Goal: Transaction & Acquisition: Purchase product/service

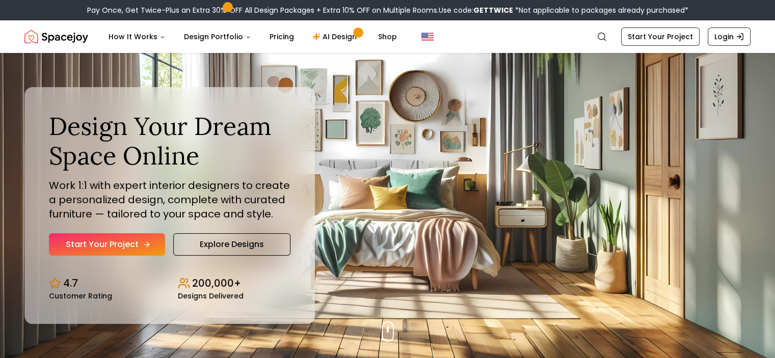
click at [94, 248] on link "Start Your Project" at bounding box center [107, 244] width 116 height 22
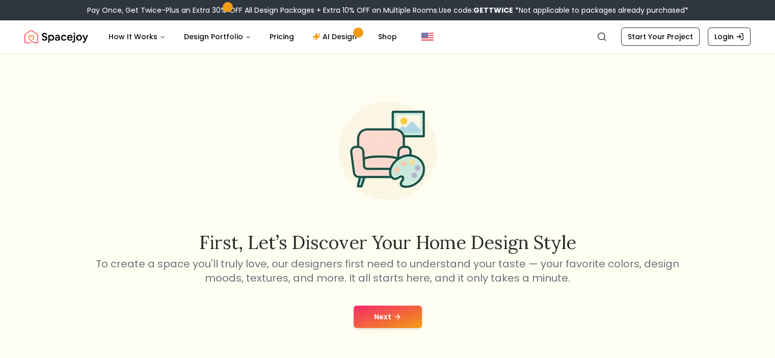
click at [375, 329] on div "Next" at bounding box center [387, 317] width 759 height 39
click at [375, 321] on button "Next" at bounding box center [388, 317] width 68 height 22
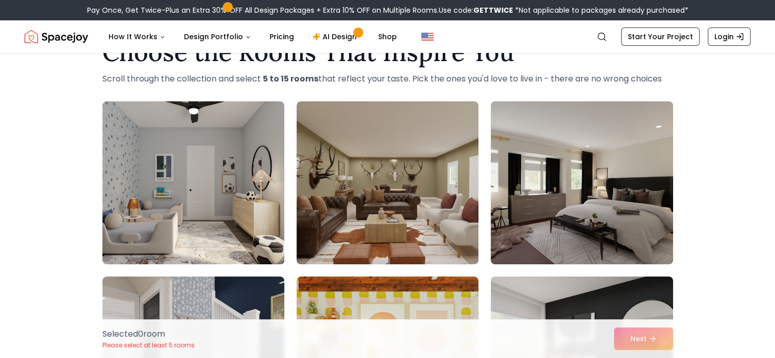
scroll to position [67, 0]
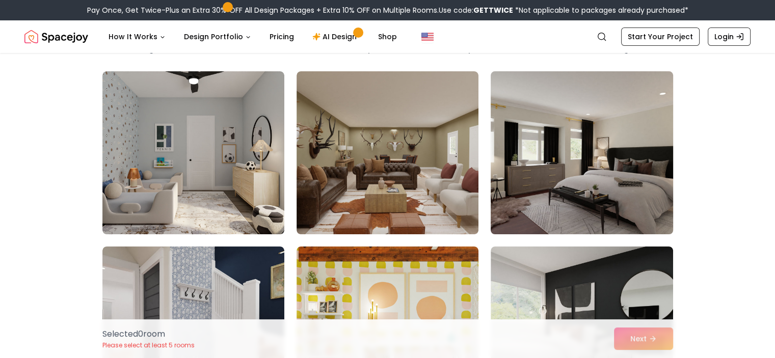
click at [625, 105] on img at bounding box center [581, 152] width 191 height 171
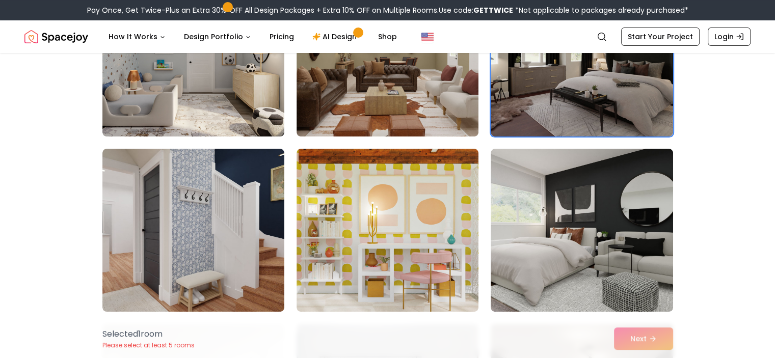
scroll to position [185, 0]
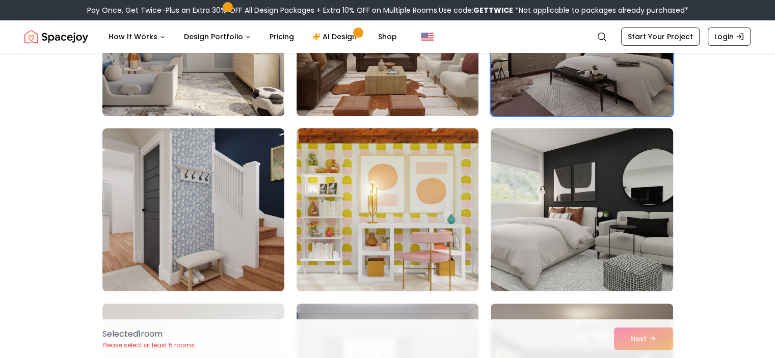
click at [495, 186] on img at bounding box center [581, 209] width 191 height 171
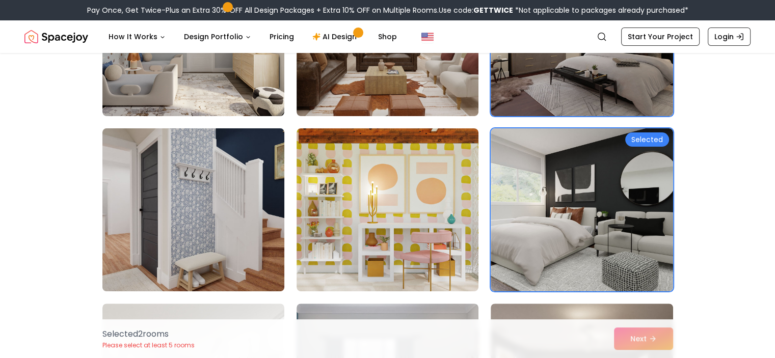
click at [258, 201] on img at bounding box center [193, 209] width 191 height 171
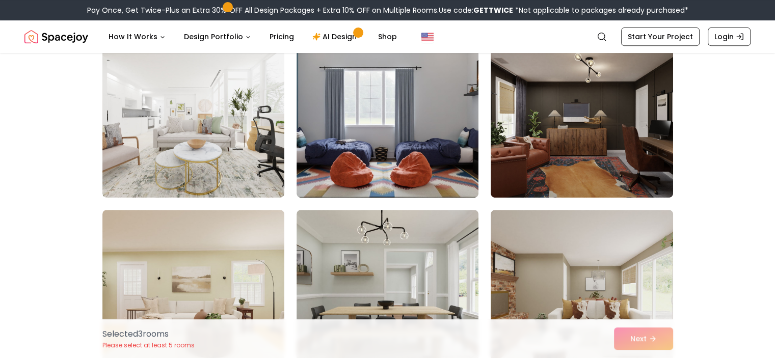
scroll to position [471, 0]
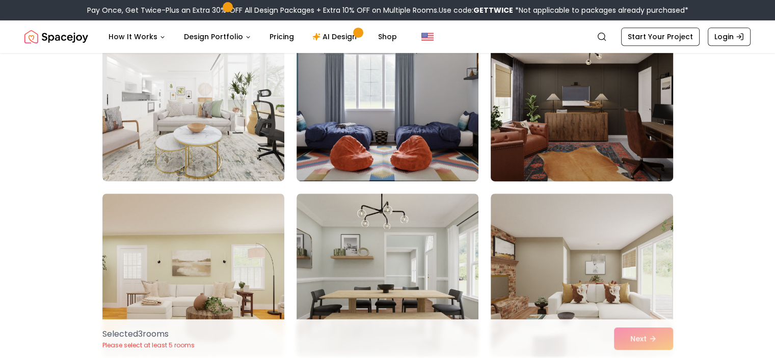
click at [553, 83] on img at bounding box center [581, 99] width 191 height 171
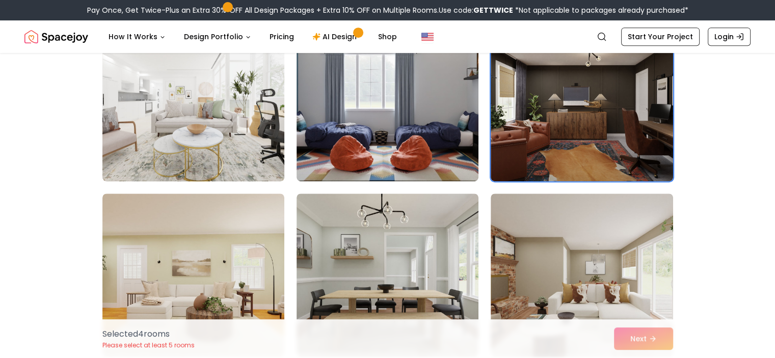
click at [206, 109] on img at bounding box center [193, 99] width 191 height 171
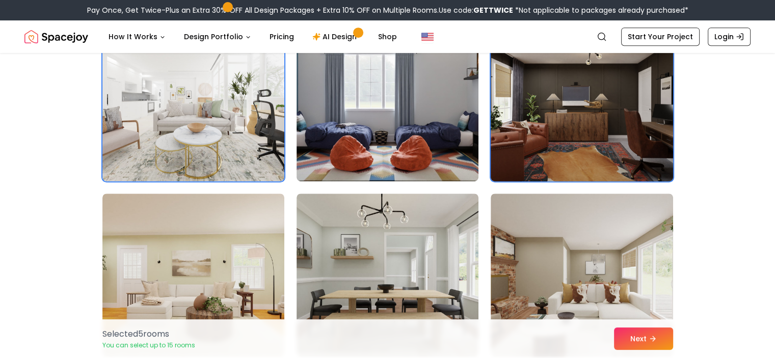
click at [519, 107] on img at bounding box center [581, 99] width 191 height 171
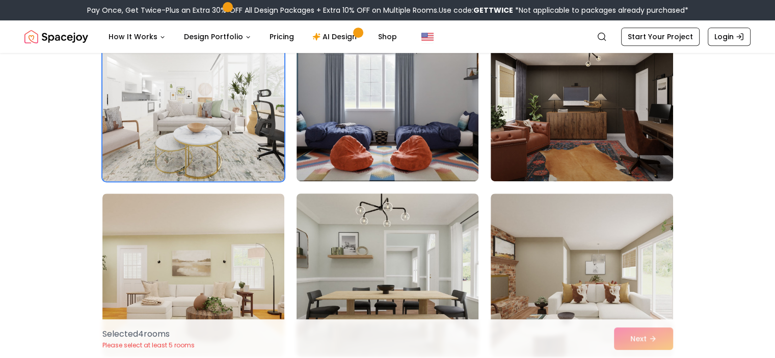
click at [416, 206] on img at bounding box center [387, 275] width 191 height 171
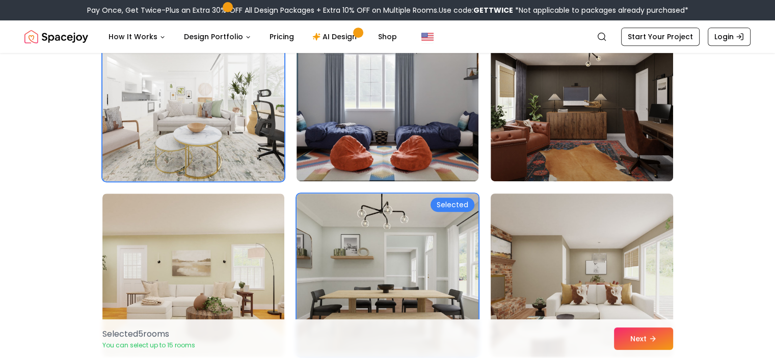
click at [560, 232] on img at bounding box center [581, 275] width 191 height 171
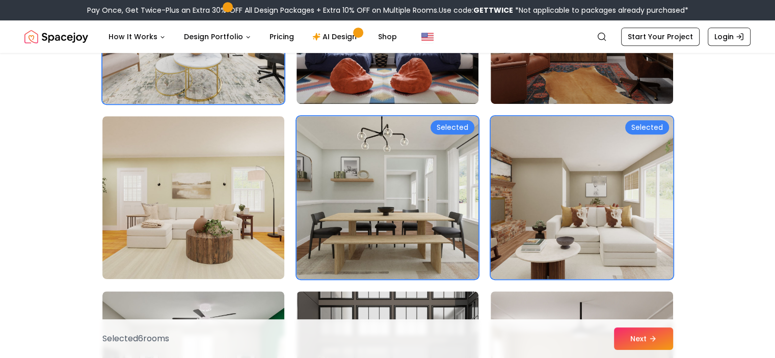
scroll to position [593, 0]
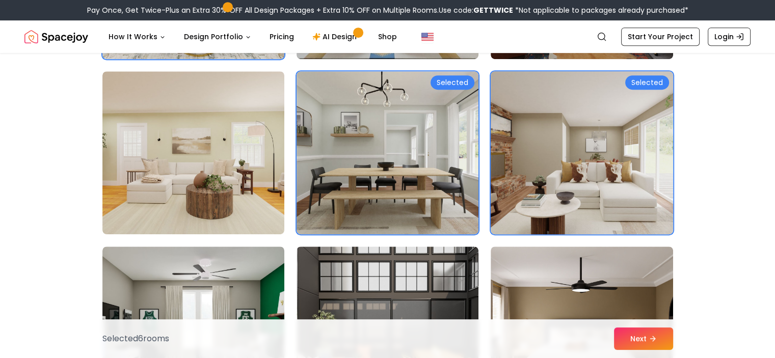
click at [560, 232] on img at bounding box center [581, 152] width 191 height 171
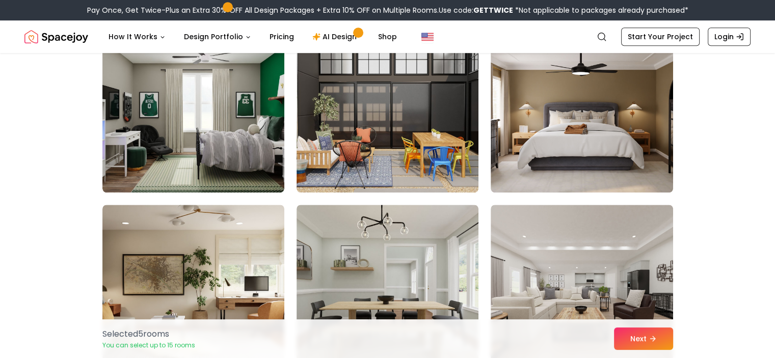
scroll to position [817, 0]
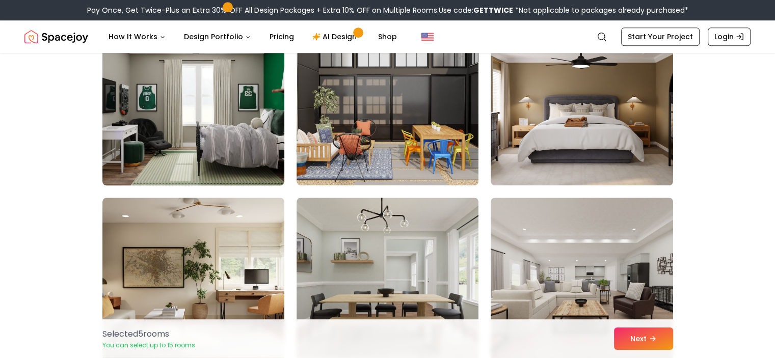
click at [196, 129] on img at bounding box center [193, 103] width 191 height 171
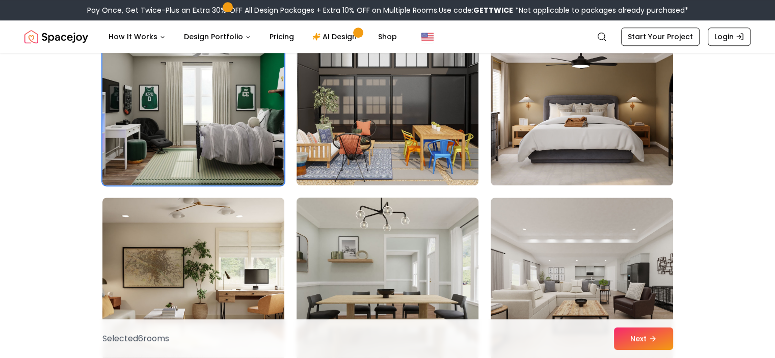
click at [389, 226] on img at bounding box center [387, 279] width 191 height 171
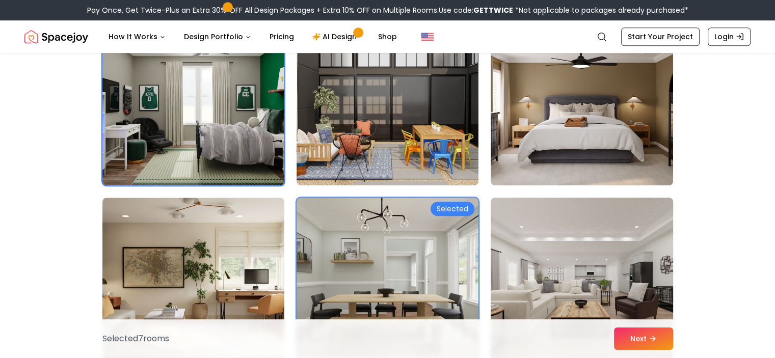
click at [537, 259] on img at bounding box center [581, 279] width 191 height 171
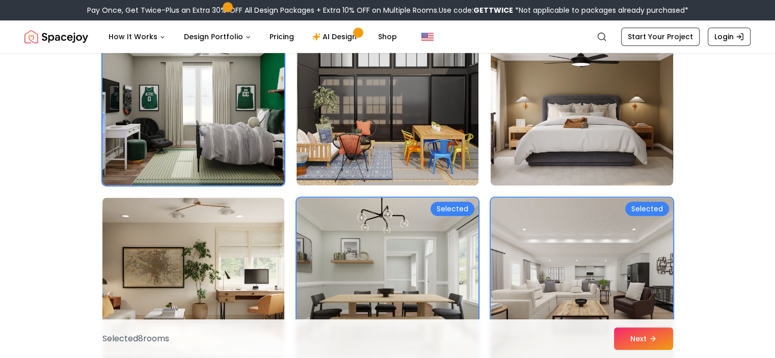
click at [511, 178] on img at bounding box center [581, 103] width 191 height 171
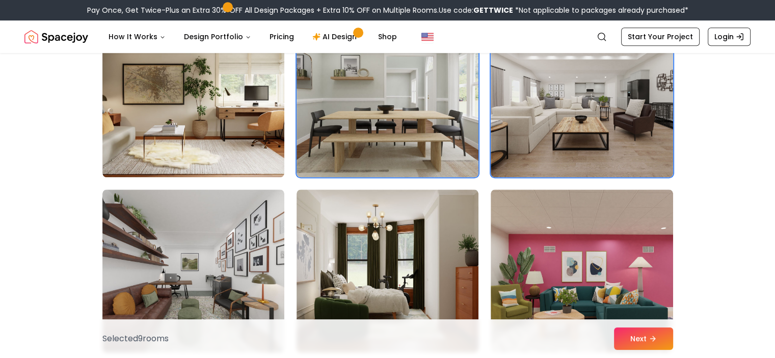
scroll to position [1021, 0]
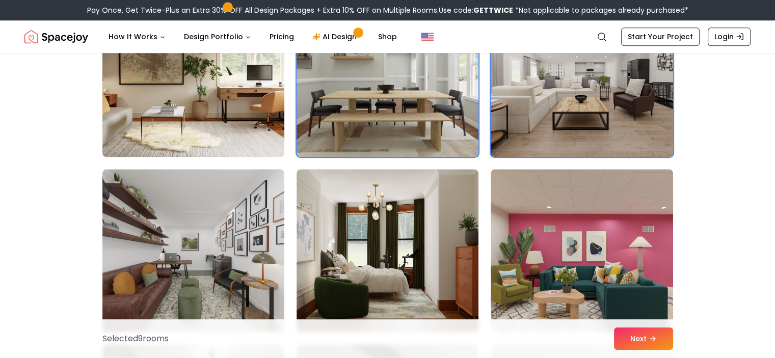
click at [264, 109] on img at bounding box center [193, 75] width 191 height 171
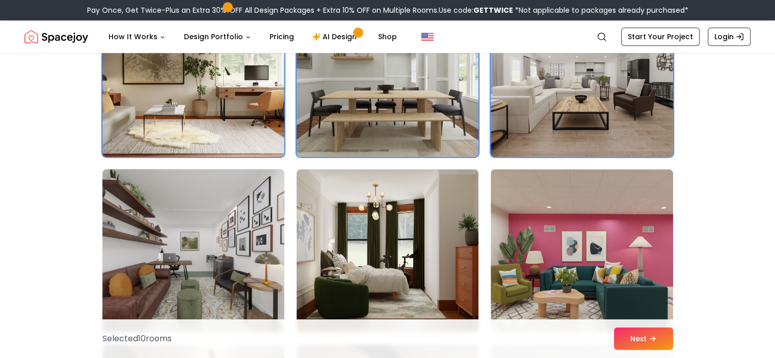
click at [245, 196] on img at bounding box center [193, 250] width 191 height 171
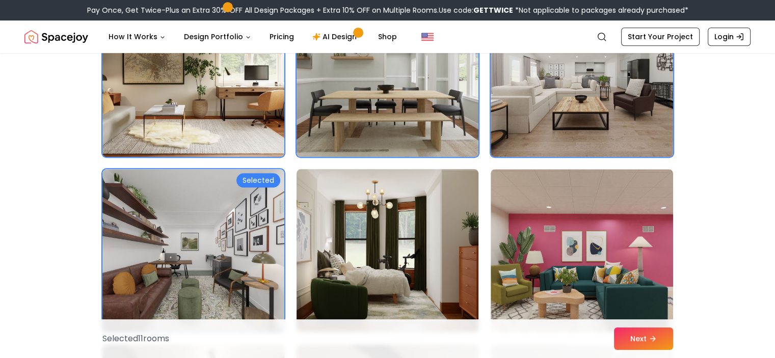
click at [374, 197] on img at bounding box center [387, 250] width 191 height 171
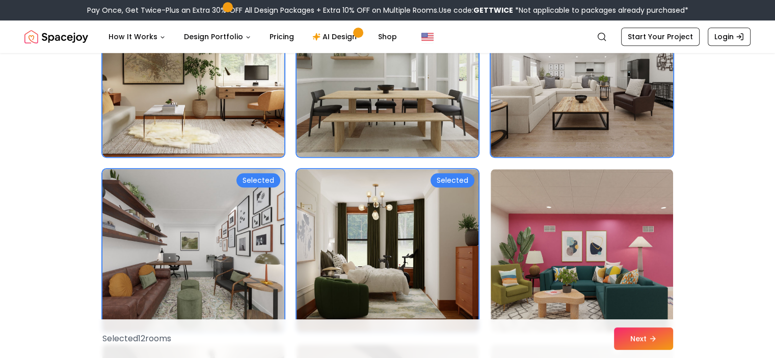
click at [234, 206] on img at bounding box center [193, 250] width 191 height 171
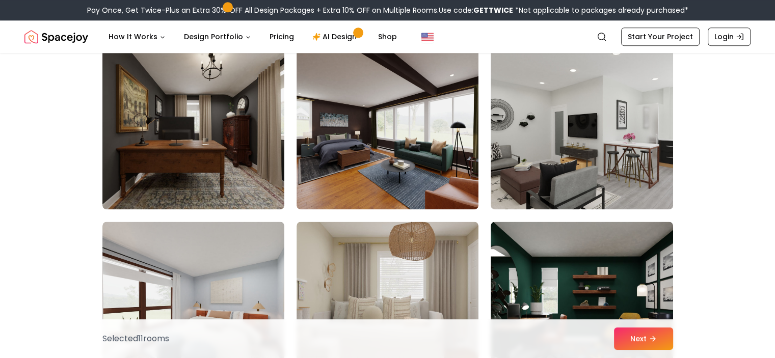
scroll to position [1327, 0]
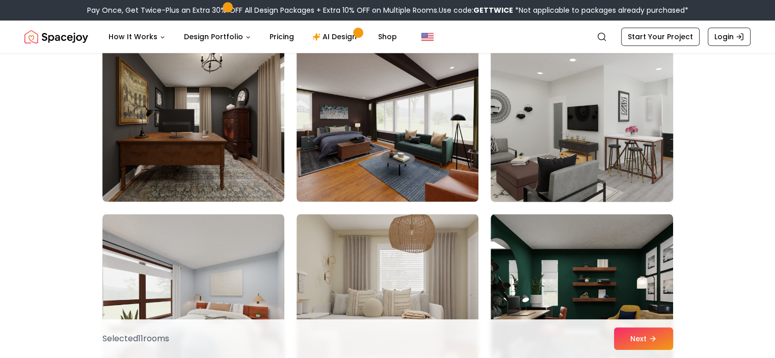
click at [605, 132] on img at bounding box center [581, 120] width 191 height 171
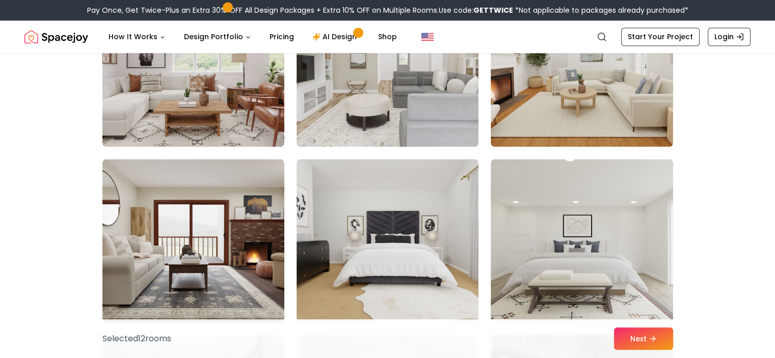
scroll to position [1734, 0]
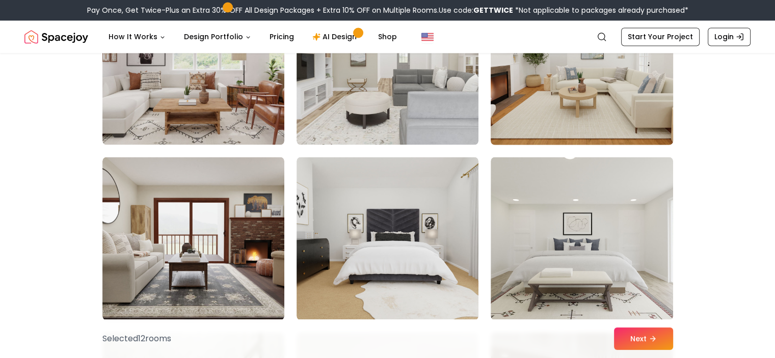
click at [588, 99] on img at bounding box center [581, 63] width 191 height 171
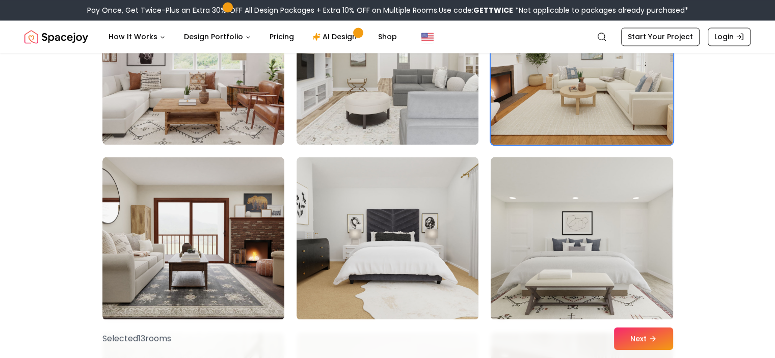
click at [567, 216] on img at bounding box center [581, 238] width 191 height 171
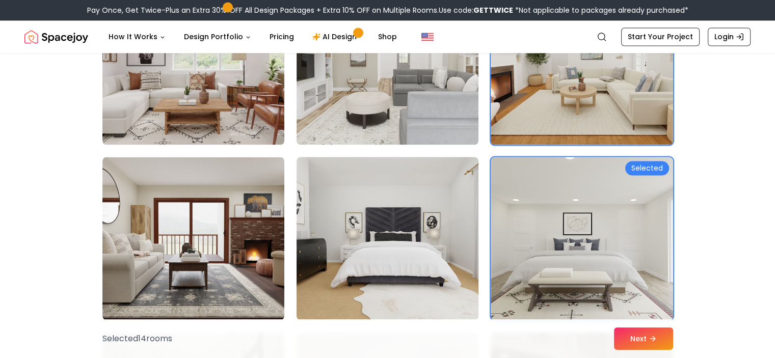
click at [386, 185] on img at bounding box center [387, 238] width 191 height 171
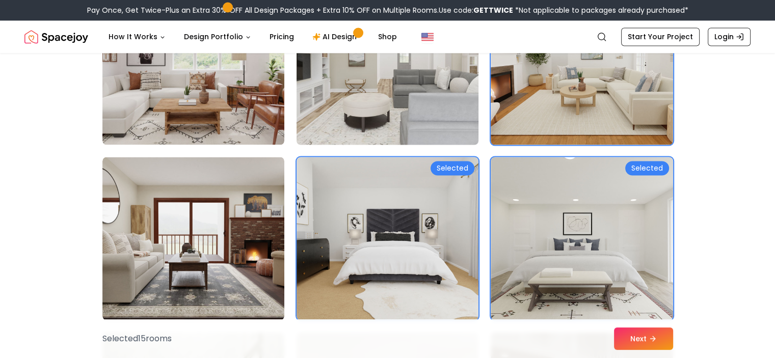
click at [397, 114] on img at bounding box center [387, 63] width 191 height 171
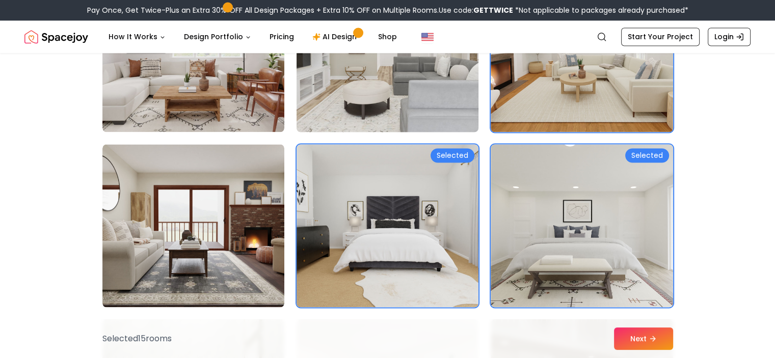
scroll to position [1755, 0]
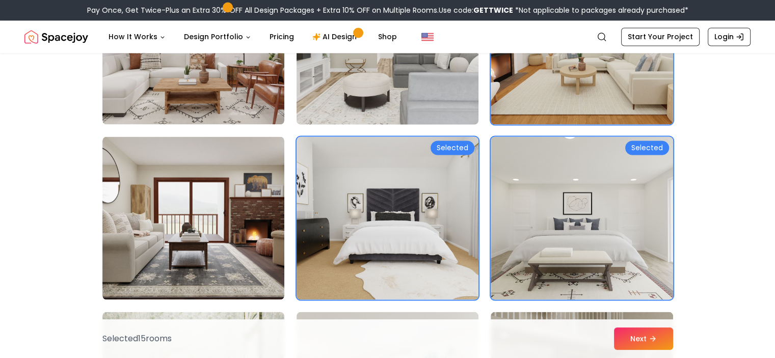
click at [397, 114] on img at bounding box center [387, 42] width 191 height 171
click at [397, 112] on img at bounding box center [387, 42] width 191 height 171
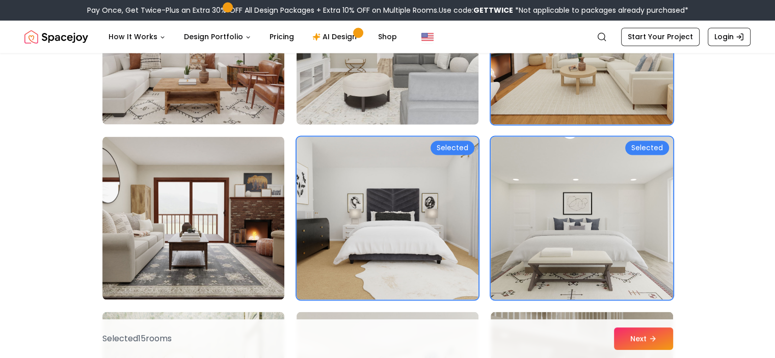
click at [397, 112] on img at bounding box center [387, 42] width 191 height 171
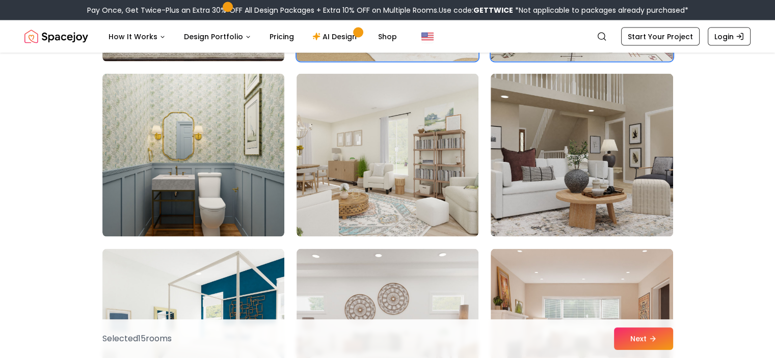
scroll to position [1999, 0]
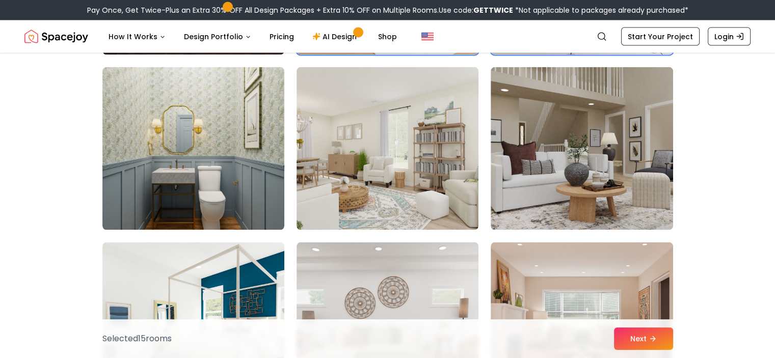
click at [397, 112] on img at bounding box center [388, 148] width 182 height 163
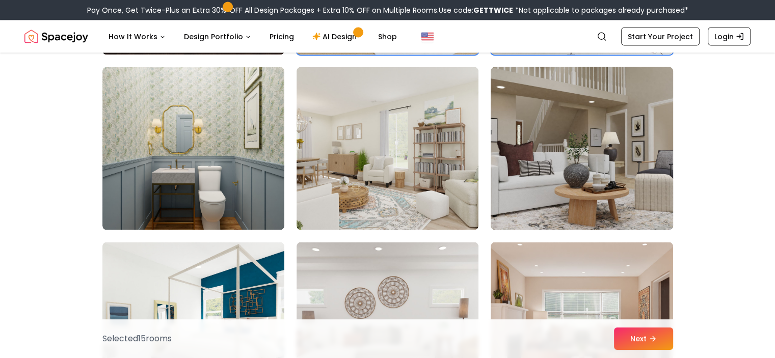
click at [582, 119] on img at bounding box center [581, 148] width 191 height 171
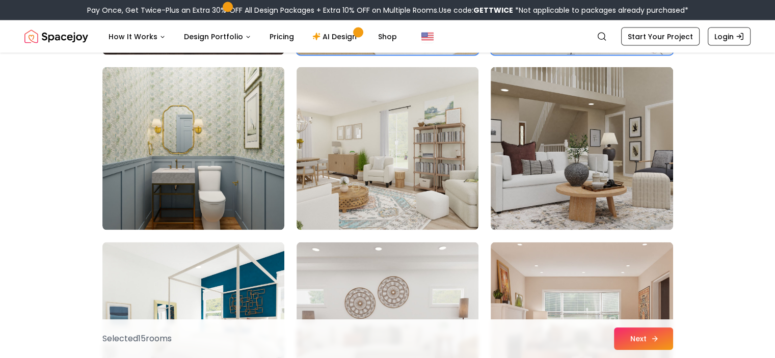
click at [642, 336] on button "Next" at bounding box center [643, 339] width 59 height 22
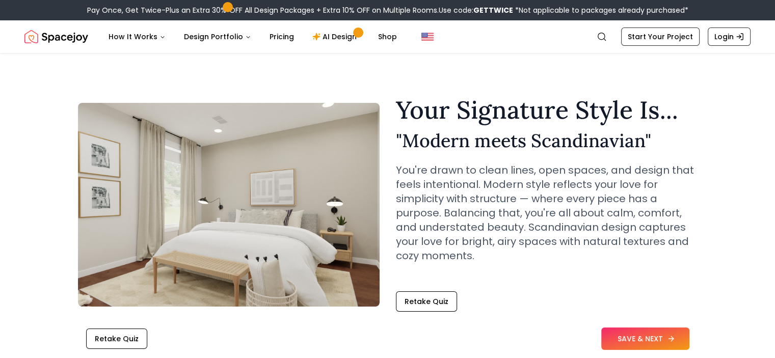
click at [642, 336] on button "SAVE & NEXT" at bounding box center [645, 339] width 88 height 22
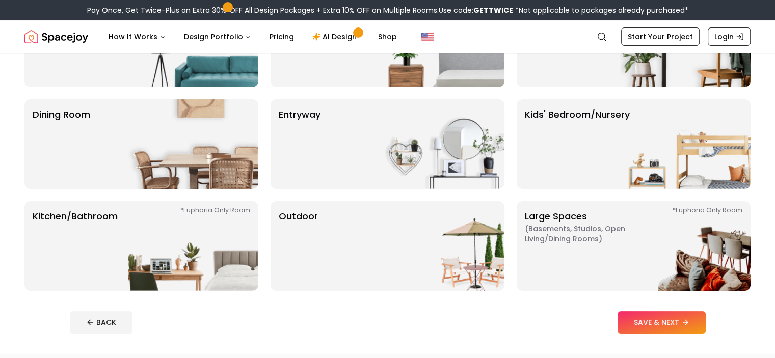
scroll to position [122, 0]
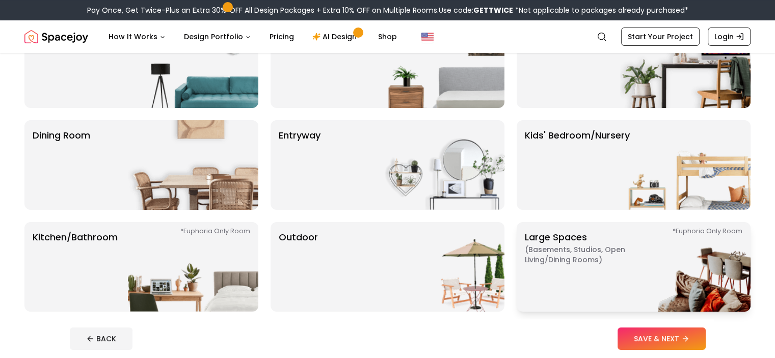
click at [587, 238] on p "Large Spaces ( Basements, Studios, Open living/dining rooms ) *Euphoria Only Ro…" at bounding box center [588, 266] width 127 height 73
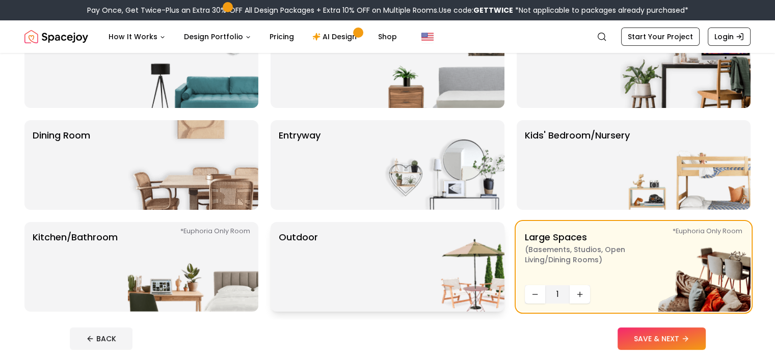
click at [393, 236] on img at bounding box center [439, 267] width 130 height 90
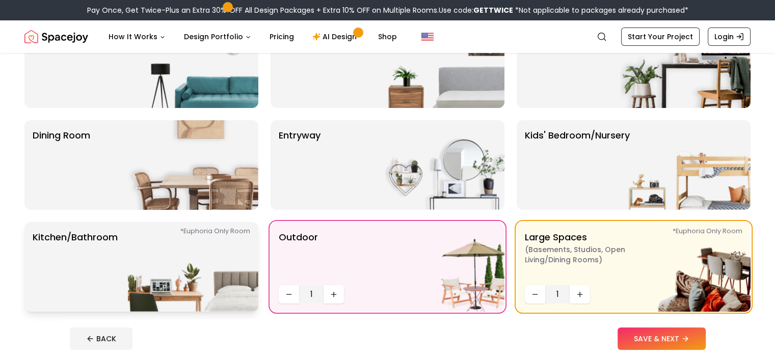
click at [172, 255] on img at bounding box center [193, 267] width 130 height 90
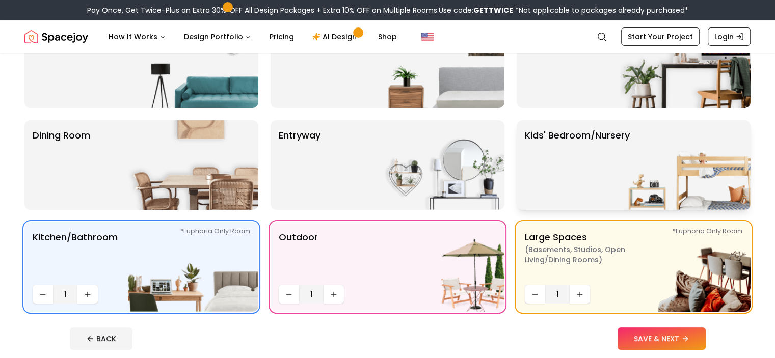
click at [519, 183] on div "Kids' Bedroom/Nursery" at bounding box center [634, 165] width 234 height 90
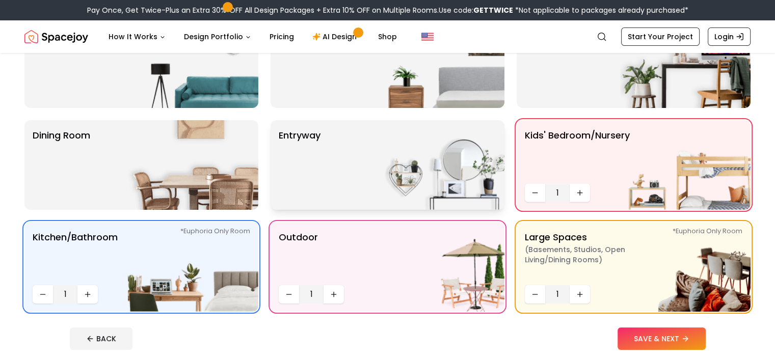
click at [350, 171] on div "entryway" at bounding box center [388, 165] width 234 height 90
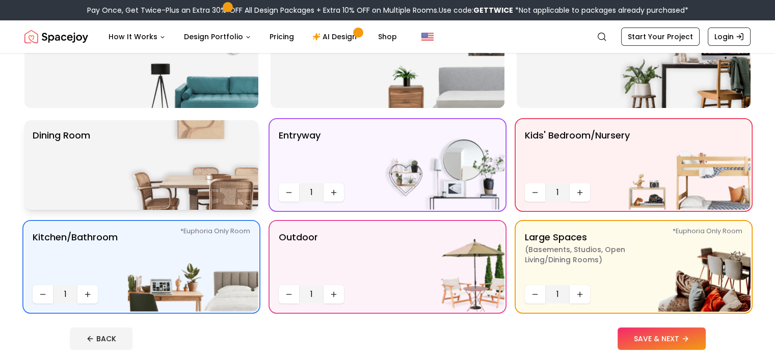
click at [183, 144] on img at bounding box center [193, 165] width 130 height 90
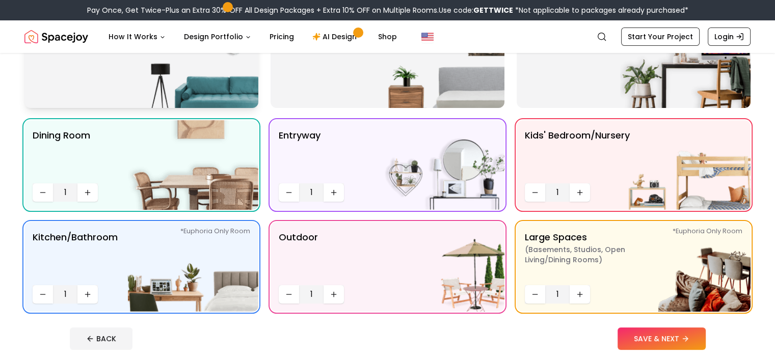
click at [179, 73] on img at bounding box center [193, 63] width 130 height 90
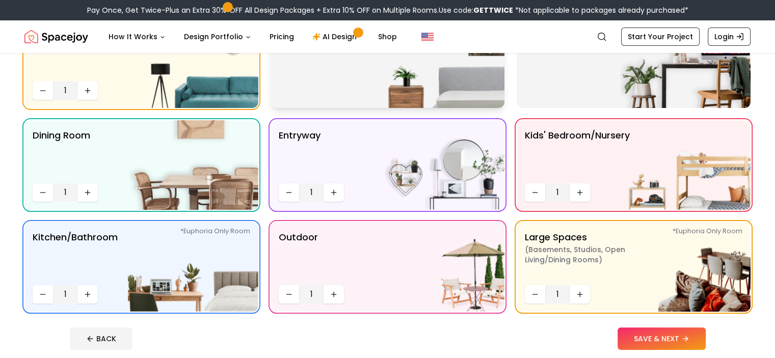
click at [337, 93] on div "Bedroom" at bounding box center [388, 63] width 234 height 90
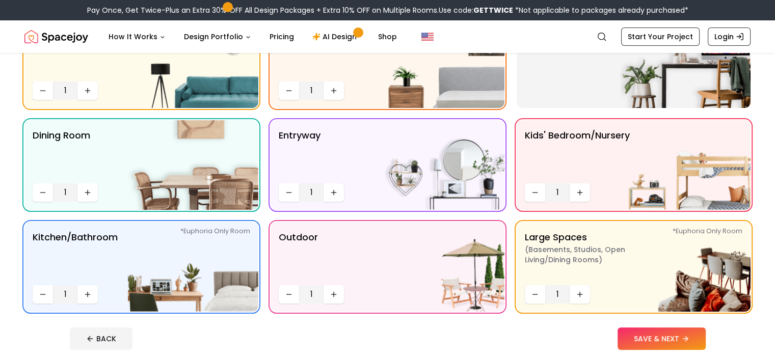
click at [637, 52] on nav "Spacejoy Search How It Works Design Portfolio Pricing AI Design Shop Search Sta…" at bounding box center [387, 36] width 726 height 33
click at [652, 71] on img at bounding box center [685, 63] width 130 height 90
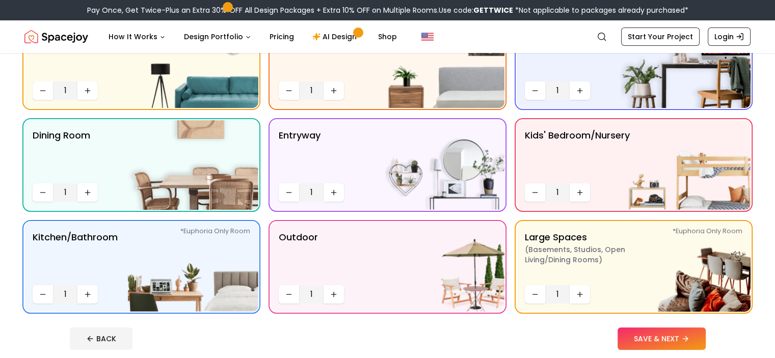
click at [762, 112] on div "Pick room(s). We'll Handle the Rest Your designer will create a space that's st…" at bounding box center [387, 153] width 775 height 444
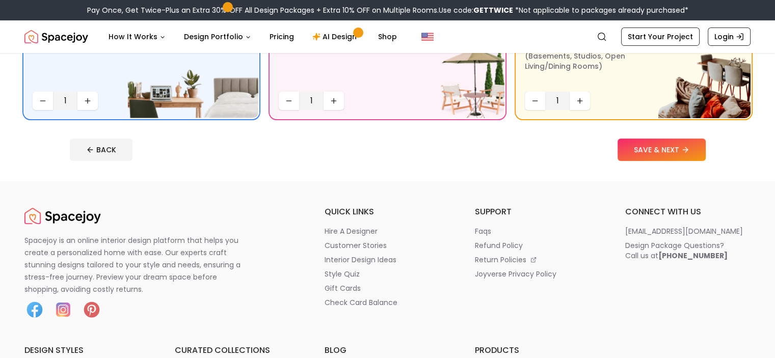
scroll to position [336, 0]
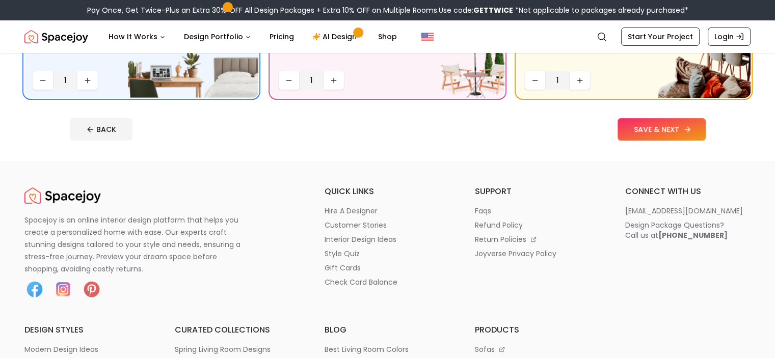
click at [675, 132] on button "SAVE & NEXT" at bounding box center [661, 129] width 88 height 22
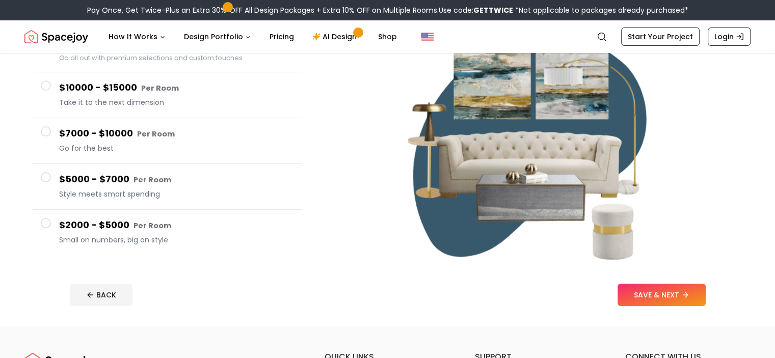
scroll to position [133, 0]
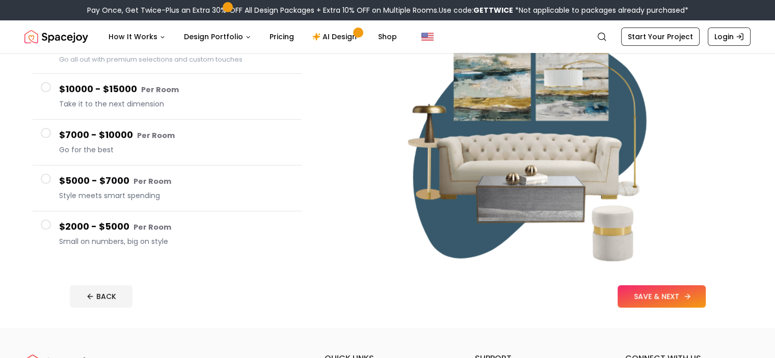
click at [686, 295] on button "SAVE & NEXT" at bounding box center [661, 296] width 88 height 22
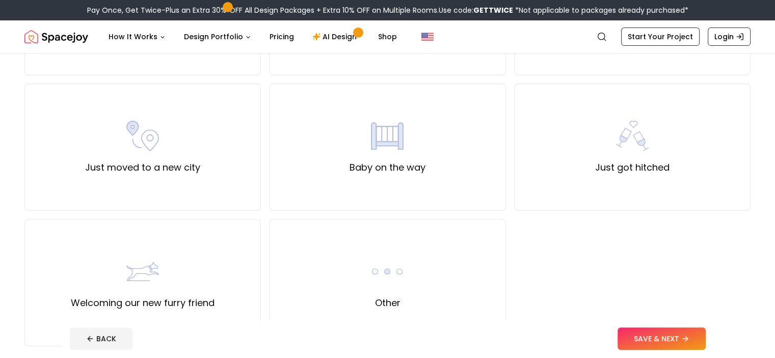
scroll to position [340, 0]
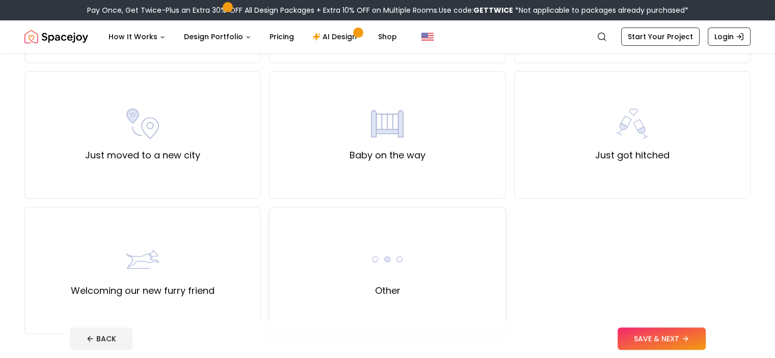
click at [385, 238] on div "Other" at bounding box center [387, 270] width 236 height 127
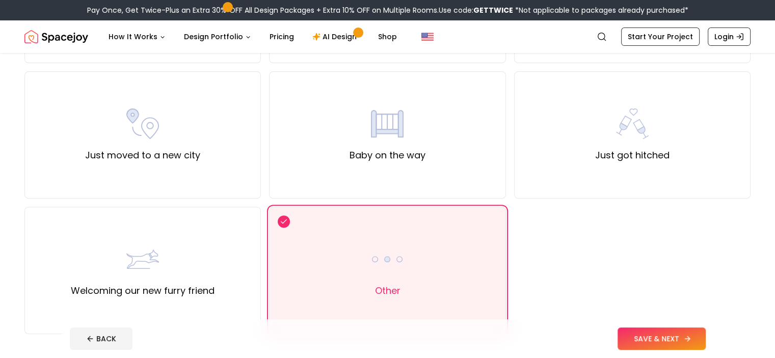
click at [686, 336] on button "SAVE & NEXT" at bounding box center [661, 339] width 88 height 22
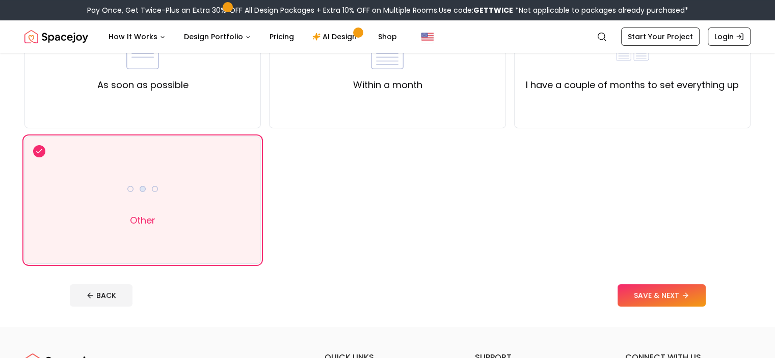
scroll to position [154, 0]
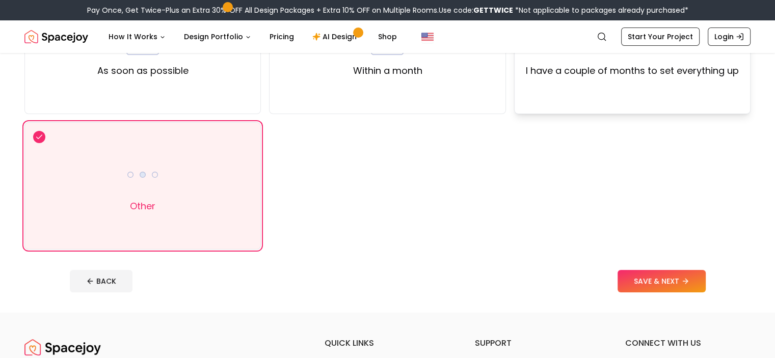
click at [672, 85] on div "I have a couple of months to set everything up" at bounding box center [632, 50] width 236 height 127
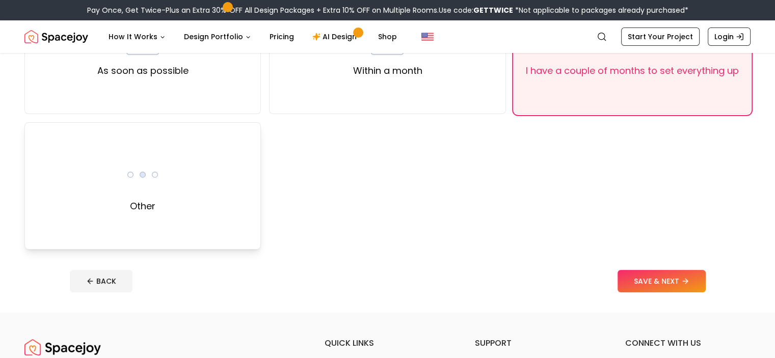
click at [249, 162] on div "Other" at bounding box center [142, 185] width 236 height 127
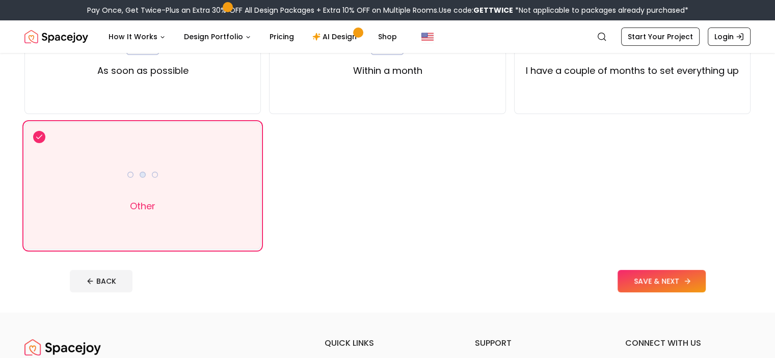
click at [674, 284] on button "SAVE & NEXT" at bounding box center [661, 281] width 88 height 22
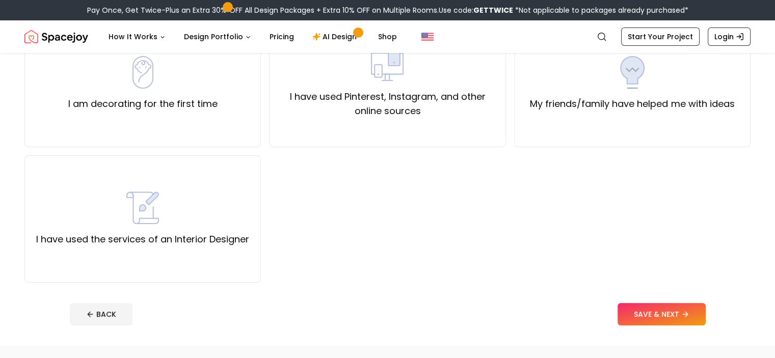
scroll to position [122, 0]
click at [238, 210] on div "I have used the services of an Interior Designer" at bounding box center [142, 217] width 213 height 55
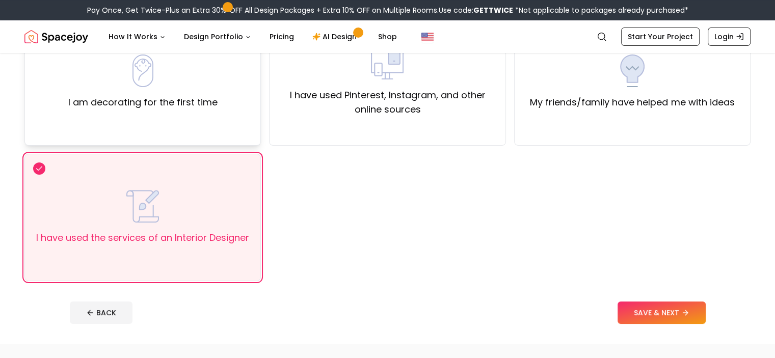
click at [236, 109] on div "I am decorating for the first time" at bounding box center [142, 81] width 236 height 127
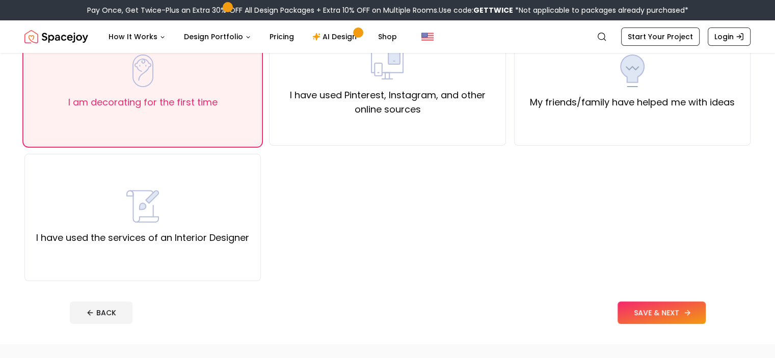
click at [706, 313] on button "SAVE & NEXT" at bounding box center [661, 313] width 88 height 22
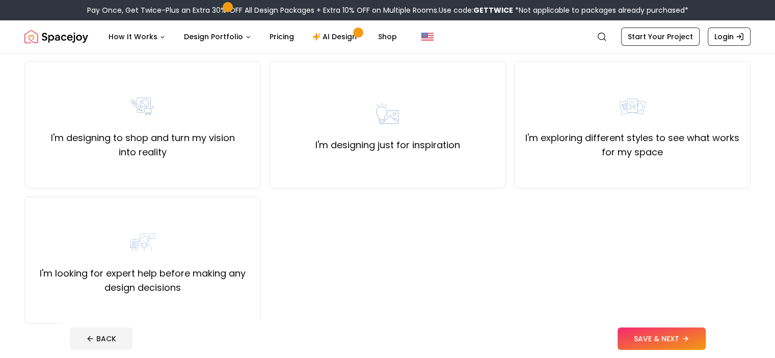
scroll to position [75, 0]
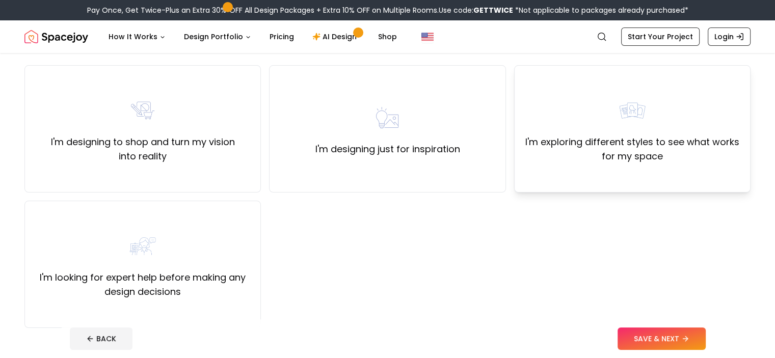
click at [654, 134] on div "I'm exploring different styles to see what works for my space" at bounding box center [632, 128] width 219 height 69
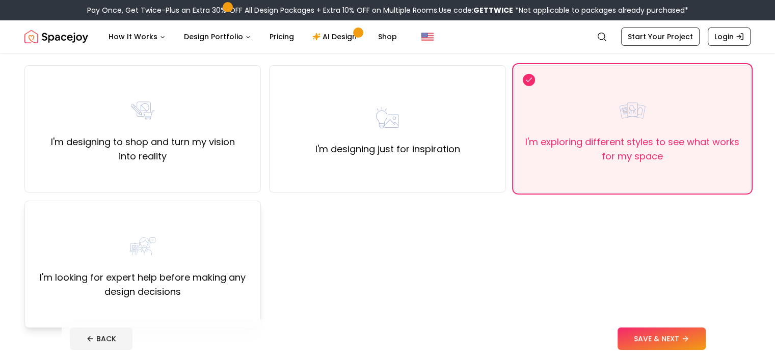
click at [149, 234] on img at bounding box center [142, 246] width 33 height 33
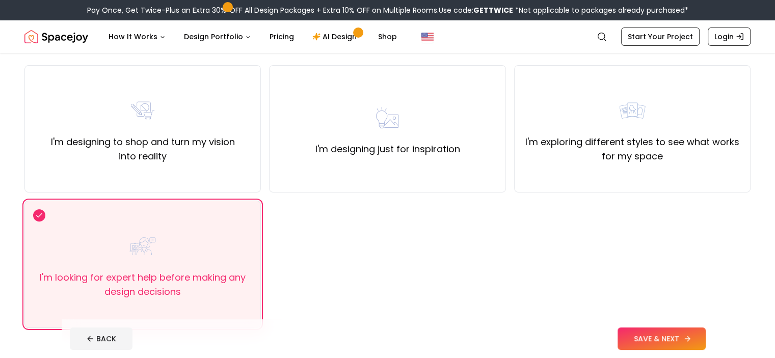
click at [706, 342] on button "SAVE & NEXT" at bounding box center [661, 339] width 88 height 22
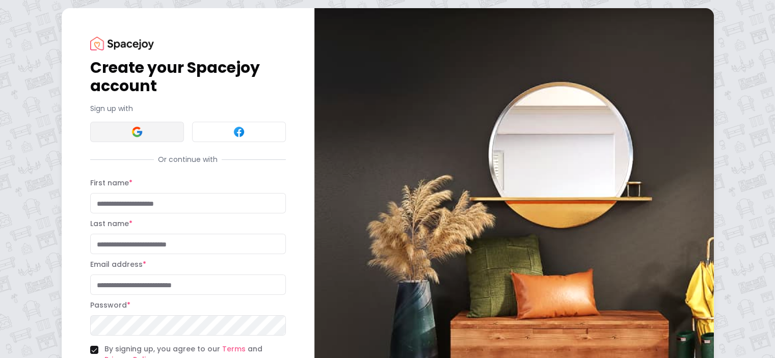
click at [105, 132] on button at bounding box center [137, 132] width 94 height 20
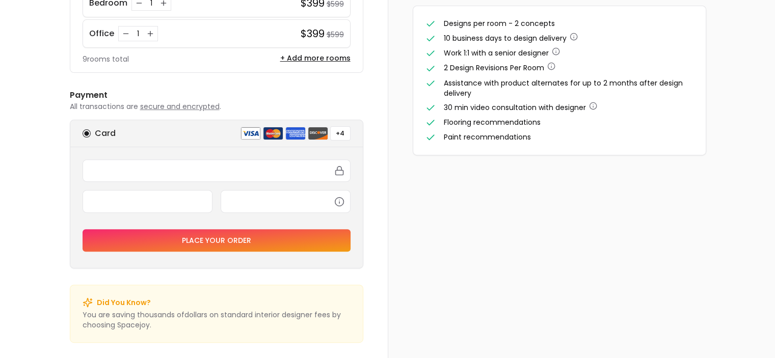
scroll to position [320, 0]
